Goal: Task Accomplishment & Management: Use online tool/utility

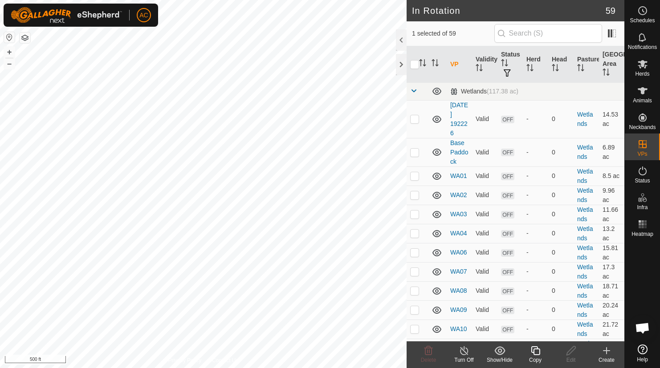
click at [535, 352] on icon at bounding box center [535, 351] width 11 height 11
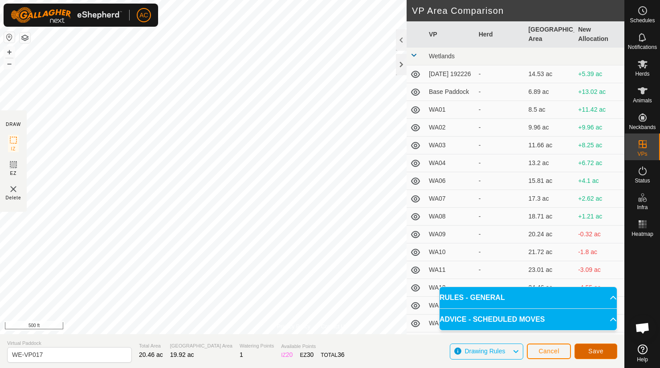
click at [593, 349] on span "Save" at bounding box center [595, 351] width 15 height 7
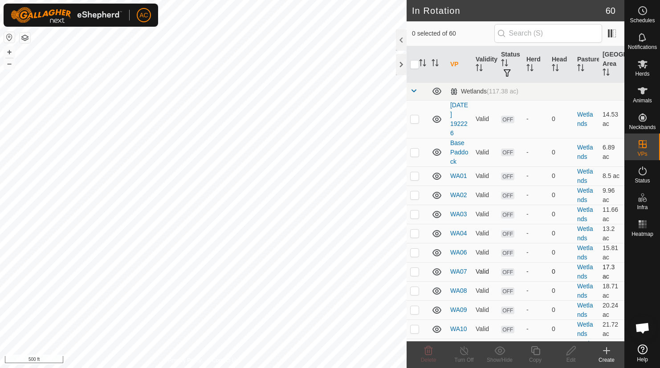
checkbox input "true"
click at [643, 66] on icon at bounding box center [643, 64] width 10 height 8
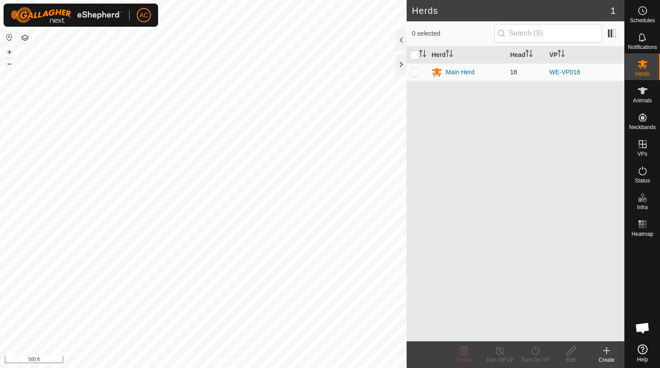
click at [416, 73] on p-checkbox at bounding box center [414, 72] width 9 height 7
checkbox input "true"
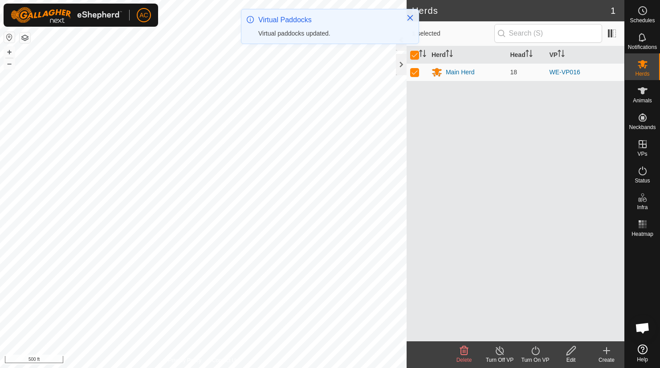
click at [536, 354] on icon at bounding box center [535, 351] width 11 height 11
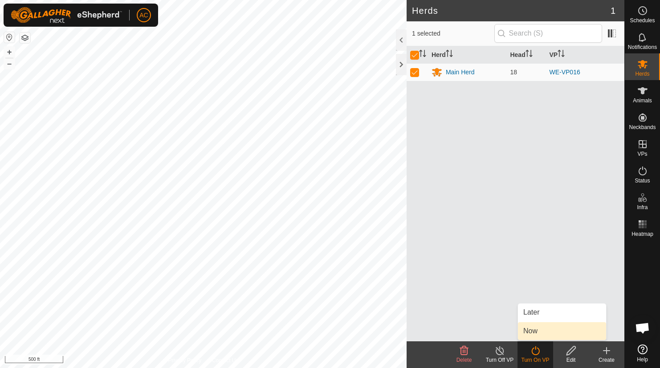
click at [533, 331] on link "Now" at bounding box center [562, 331] width 88 height 18
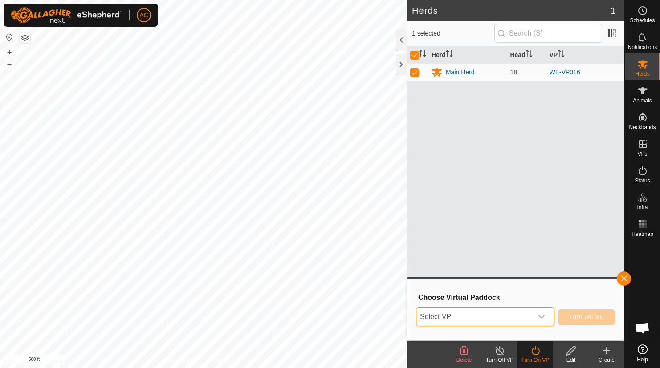
click at [457, 315] on span "Select VP" at bounding box center [474, 317] width 116 height 18
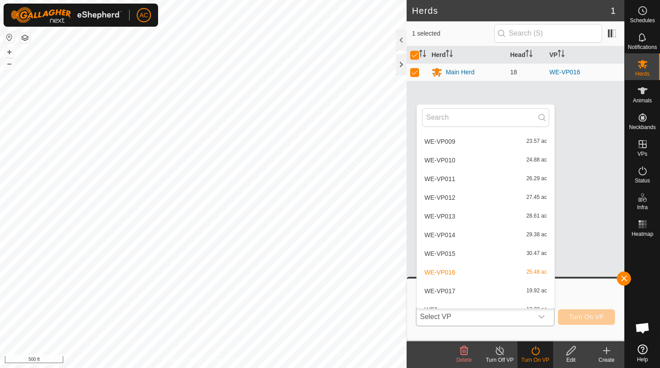
scroll to position [964, 0]
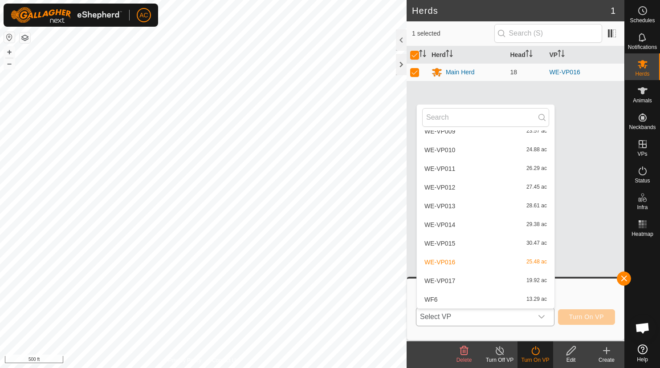
click at [447, 280] on li "WE-VP017 19.92 ac" at bounding box center [486, 281] width 138 height 18
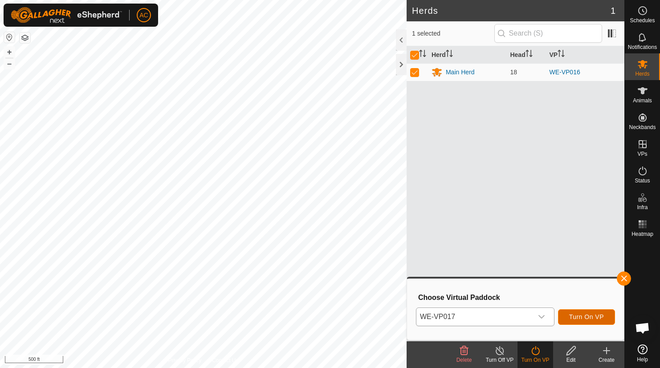
click at [591, 318] on span "Turn On VP" at bounding box center [586, 317] width 35 height 7
